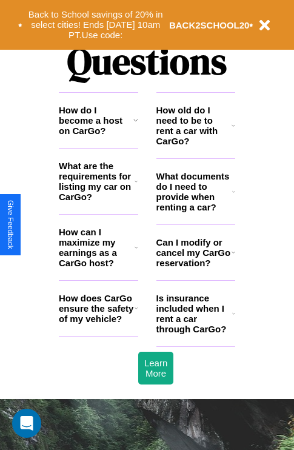
scroll to position [1470, 0]
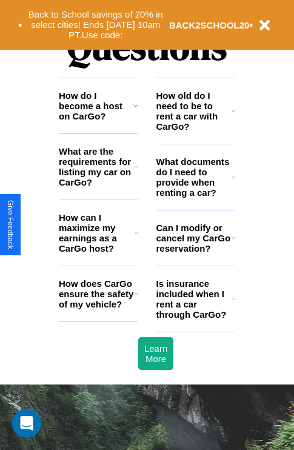
click at [136, 298] on icon at bounding box center [137, 294] width 4 height 10
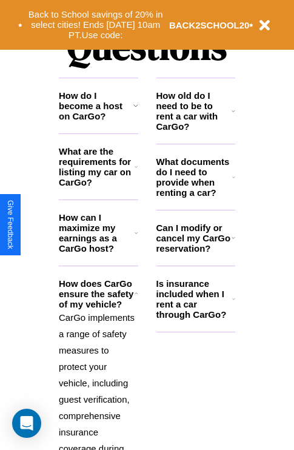
click at [98, 186] on h3 "What are the requirements for listing my car on CarGo?" at bounding box center [97, 166] width 76 height 41
click at [195, 318] on h3 "Is insurance included when I rent a car through CarGo?" at bounding box center [195, 298] width 76 height 41
click at [98, 372] on p "CarGo implements a range of safety measures to protect your vehicle, including …" at bounding box center [98, 456] width 79 height 295
click at [98, 186] on h3 "What are the requirements for listing my car on CarGo?" at bounding box center [97, 166] width 76 height 41
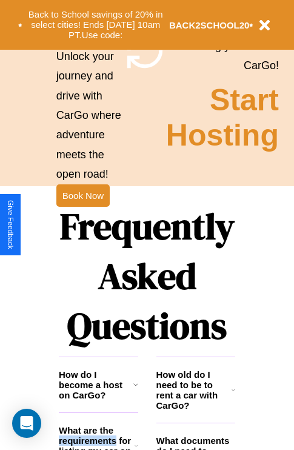
scroll to position [1181, 0]
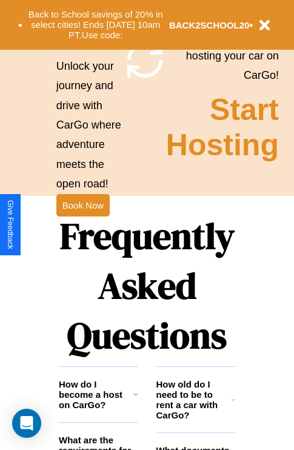
click at [82, 225] on h1 "Frequently Asked Questions" at bounding box center [147, 285] width 177 height 161
